Goal: Navigation & Orientation: Find specific page/section

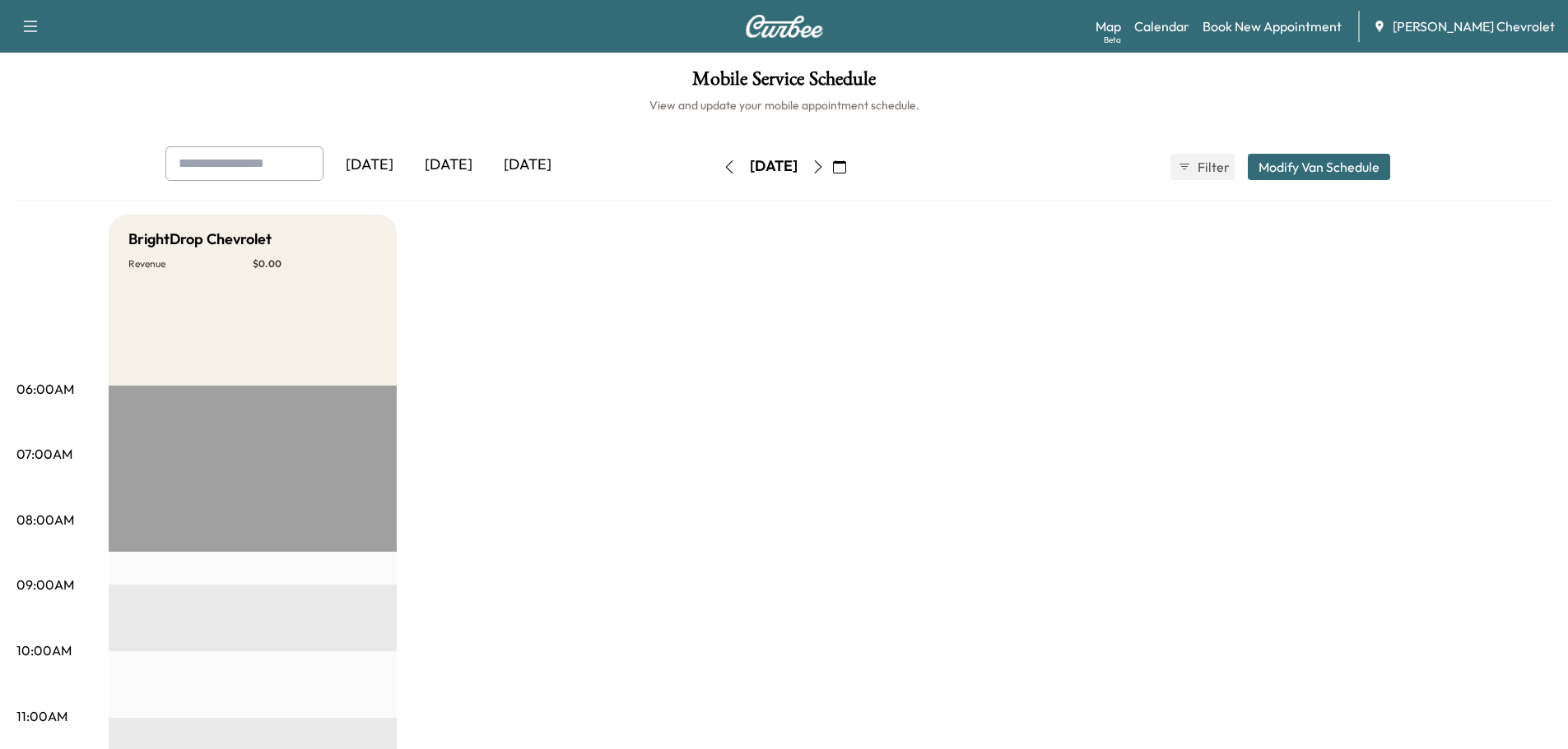
click at [465, 159] on div "[DATE]" at bounding box center [449, 165] width 79 height 38
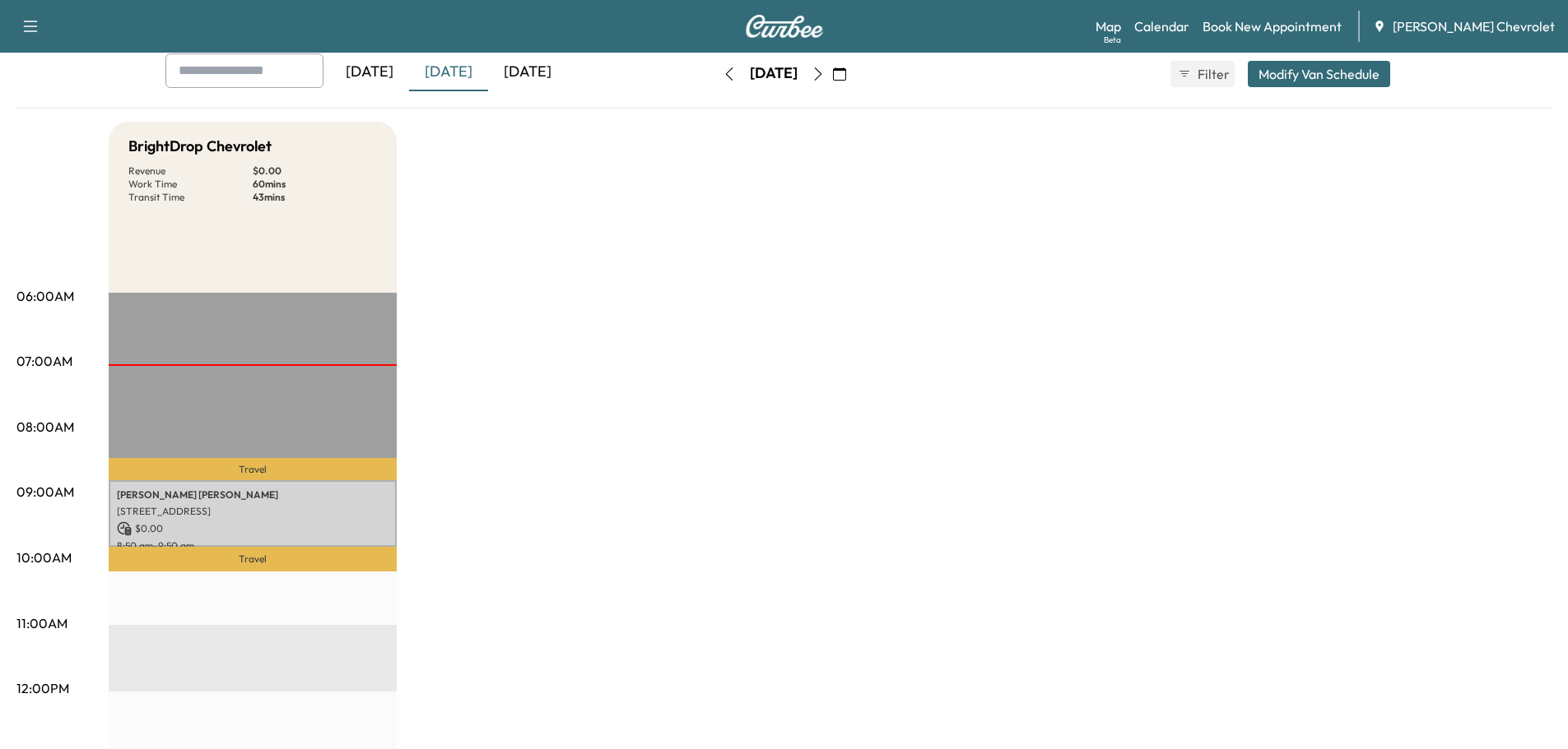
scroll to position [82, 0]
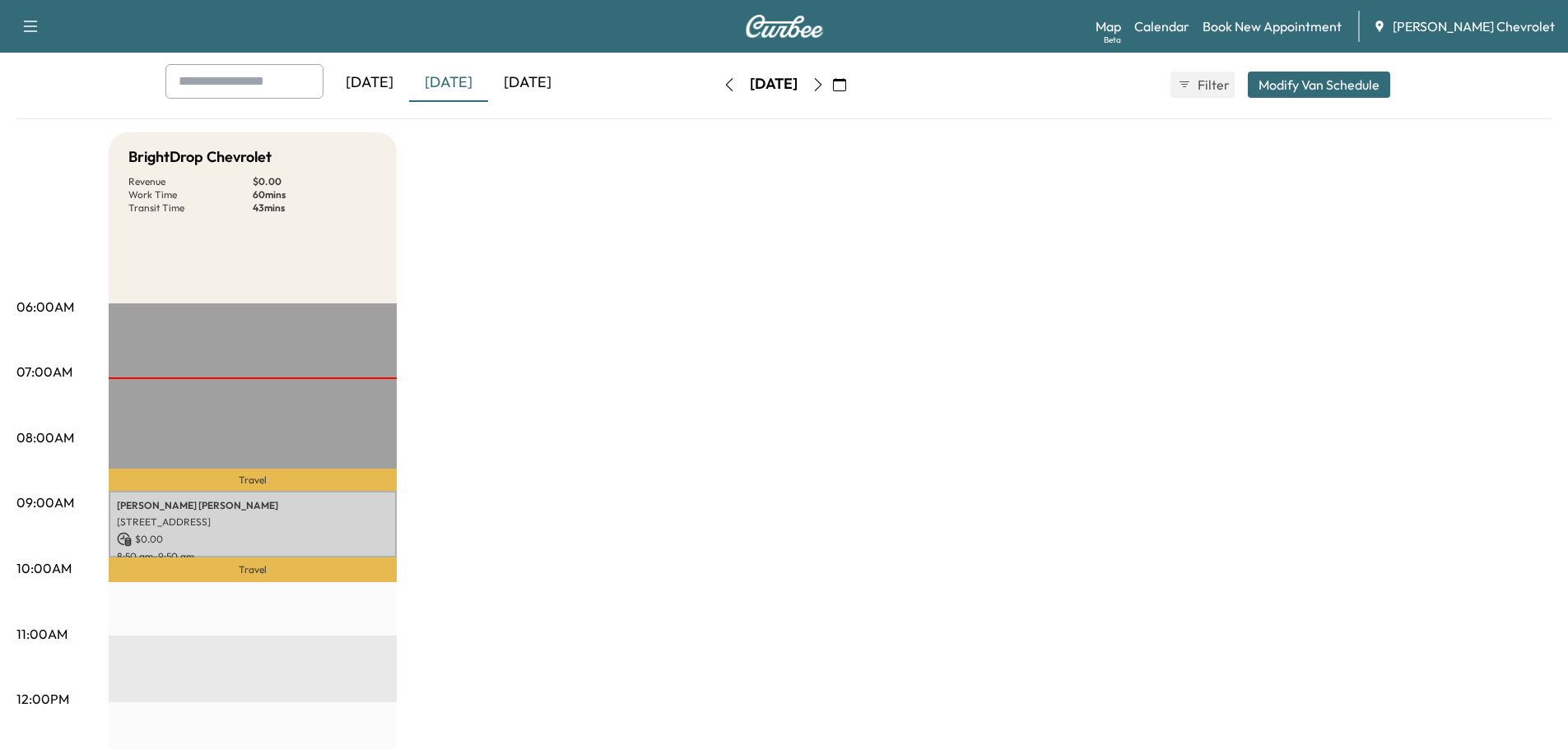
click at [518, 88] on div "[DATE]" at bounding box center [528, 83] width 79 height 38
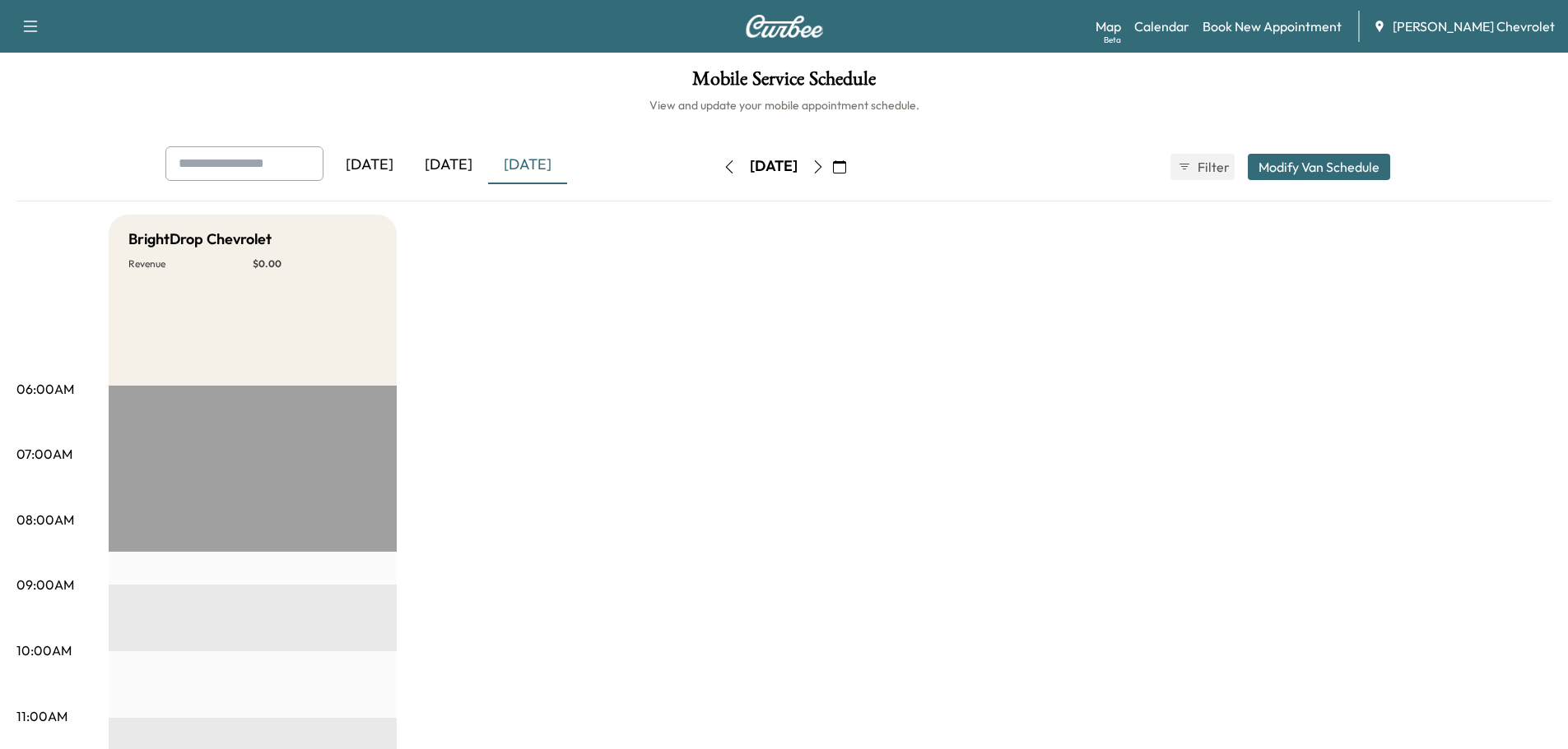
click at [825, 165] on icon "button" at bounding box center [818, 167] width 13 height 13
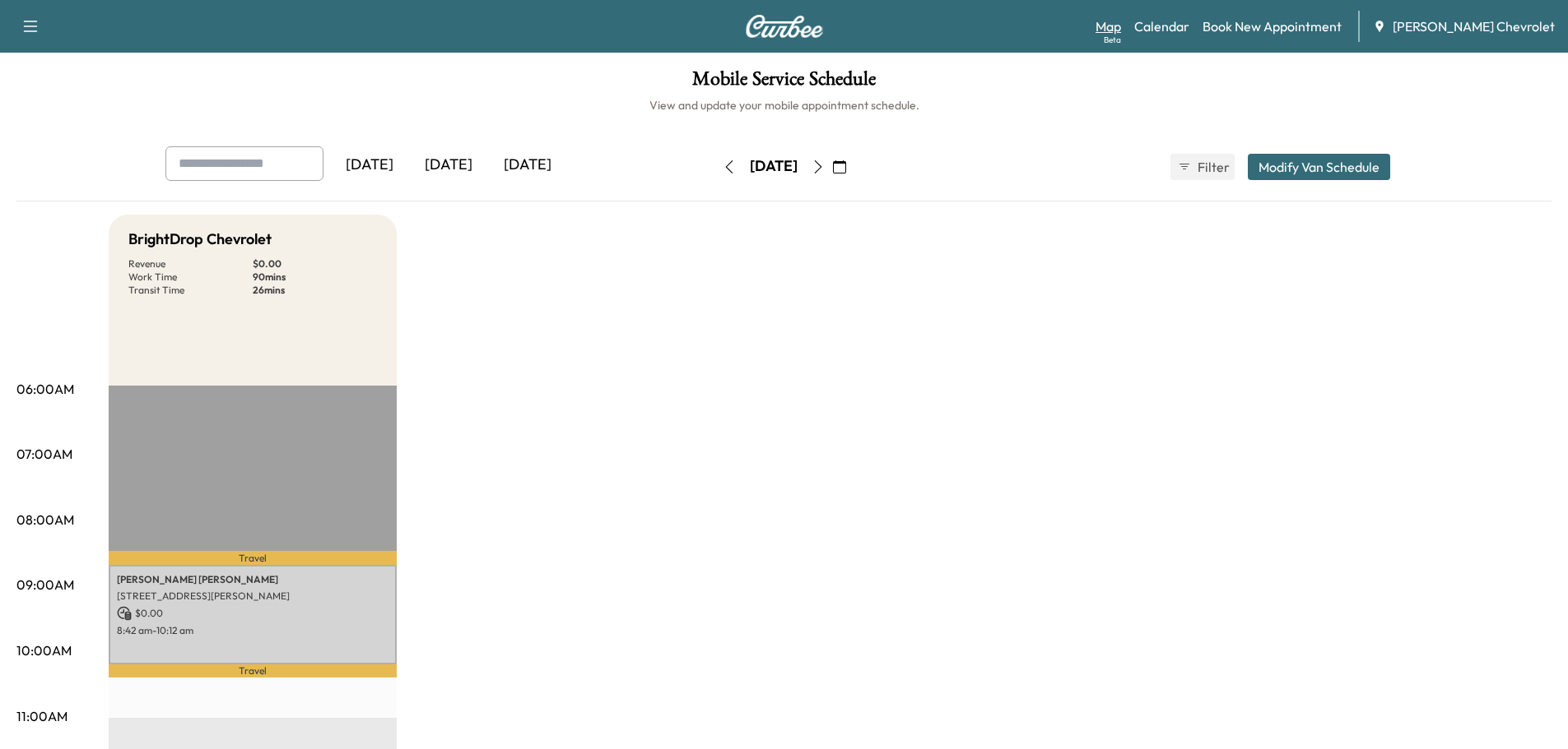
click at [1121, 22] on link "Map Beta" at bounding box center [1108, 26] width 26 height 19
